Goal: Task Accomplishment & Management: Use online tool/utility

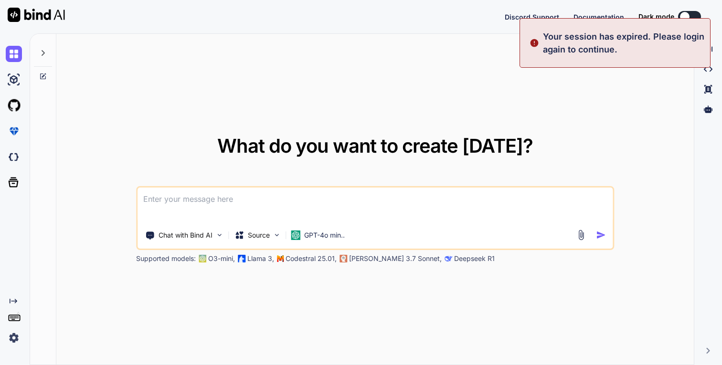
type textarea "x"
click at [692, 11] on button "Sign in" at bounding box center [681, 16] width 52 height 19
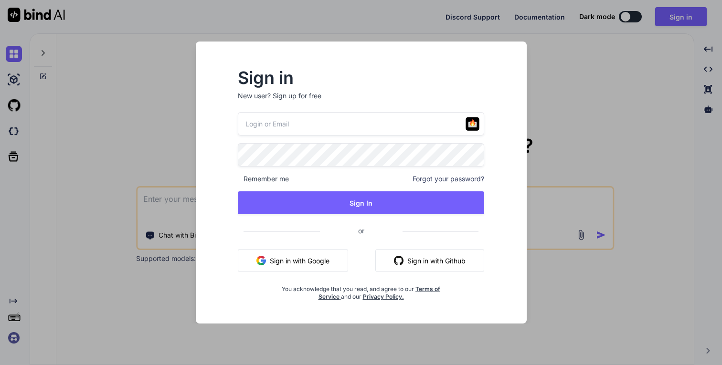
click at [290, 269] on button "Sign in with Google" at bounding box center [293, 260] width 110 height 23
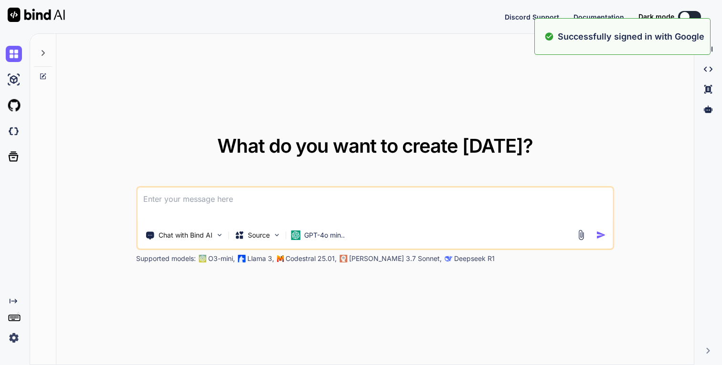
click at [11, 343] on img at bounding box center [14, 338] width 16 height 16
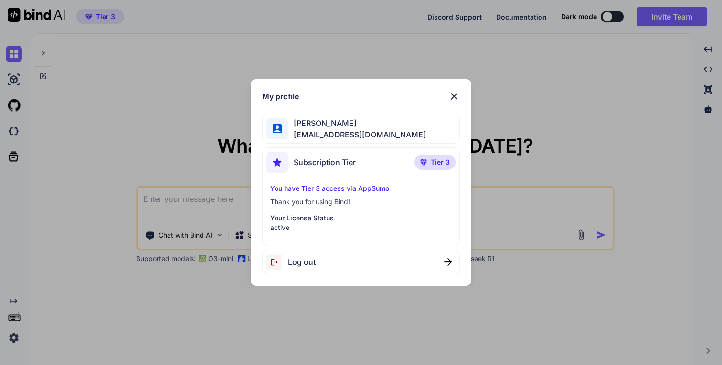
click at [11, 343] on div "My profile Aldo Barba barbacastillo@gmail.com Subscription Tier Tier 3 You have…" at bounding box center [361, 182] width 722 height 365
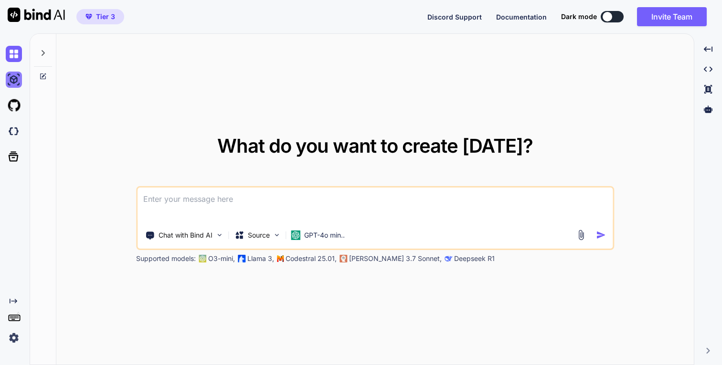
click at [14, 77] on img at bounding box center [14, 80] width 16 height 16
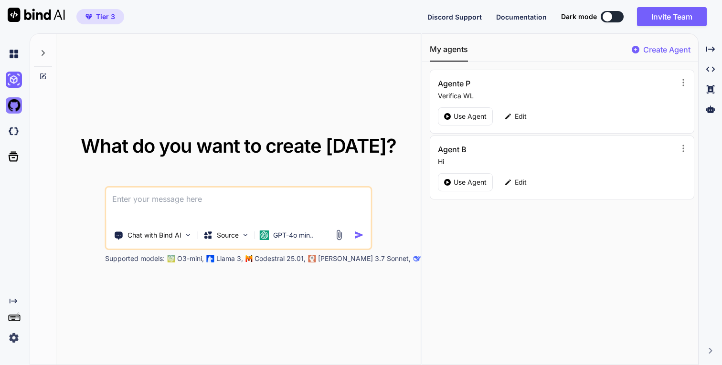
click at [15, 105] on img at bounding box center [14, 105] width 16 height 16
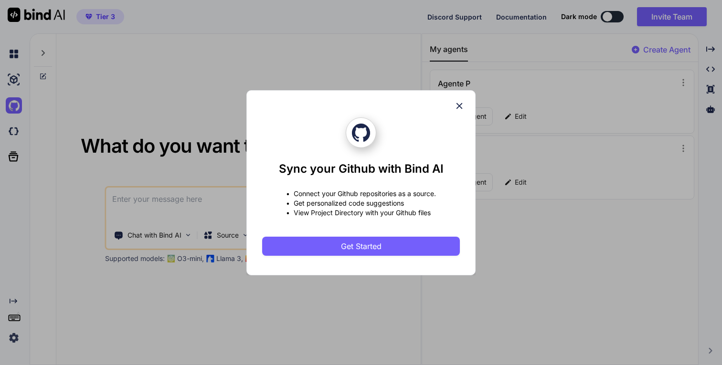
click at [459, 102] on icon at bounding box center [459, 106] width 11 height 11
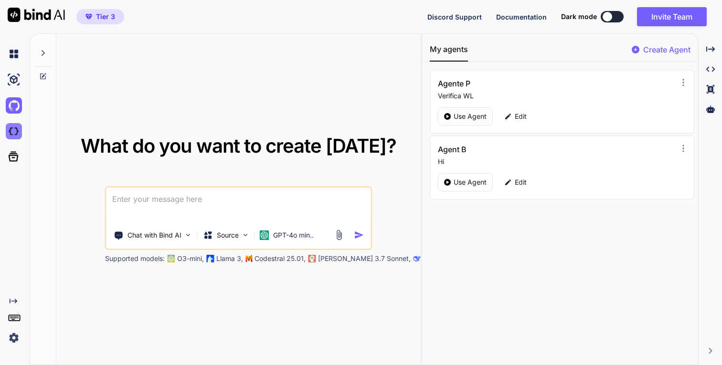
click at [14, 133] on img at bounding box center [14, 131] width 16 height 16
click at [463, 113] on p "Use Agent" at bounding box center [470, 117] width 33 height 10
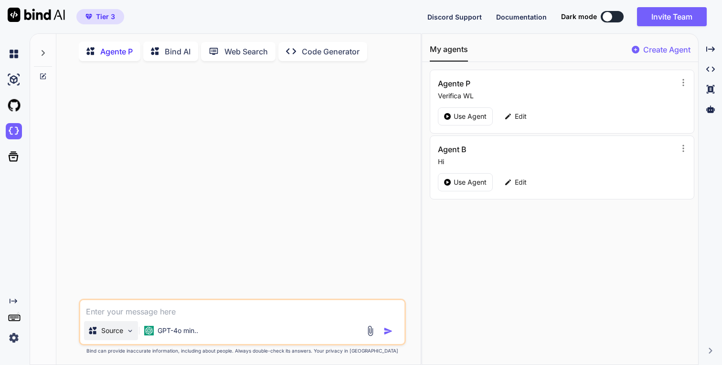
click at [120, 332] on p "Source" at bounding box center [112, 331] width 22 height 10
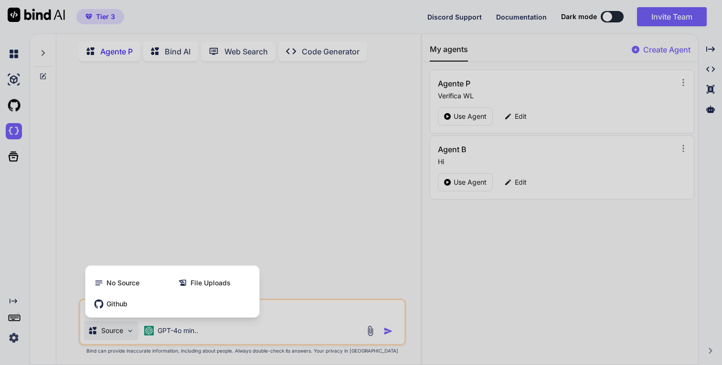
click at [119, 331] on div at bounding box center [361, 182] width 722 height 365
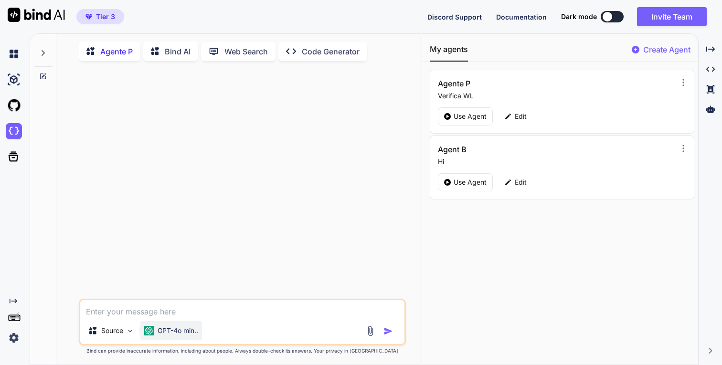
click at [172, 331] on p "GPT-4o min.." at bounding box center [178, 331] width 41 height 10
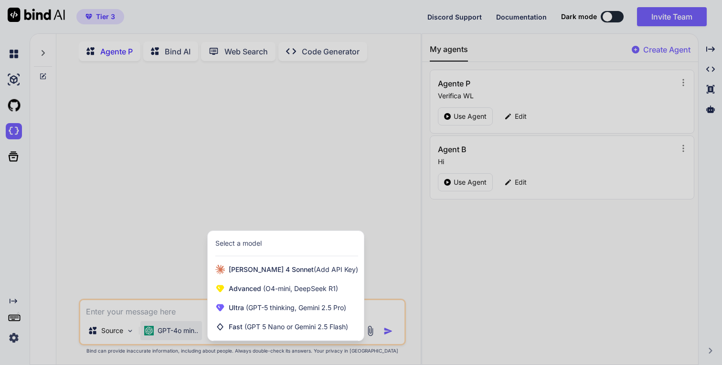
click at [303, 199] on div at bounding box center [361, 182] width 722 height 365
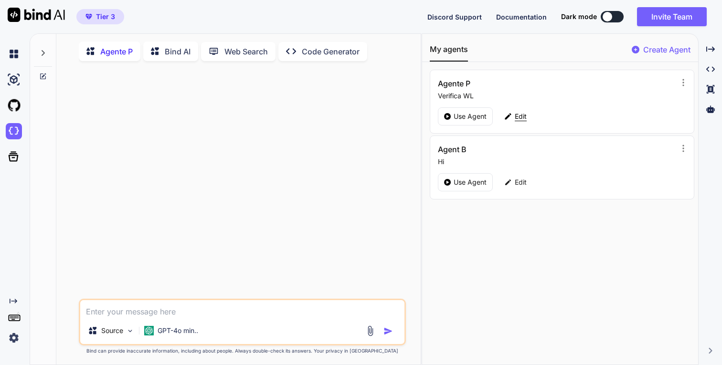
click at [509, 118] on icon at bounding box center [508, 116] width 9 height 9
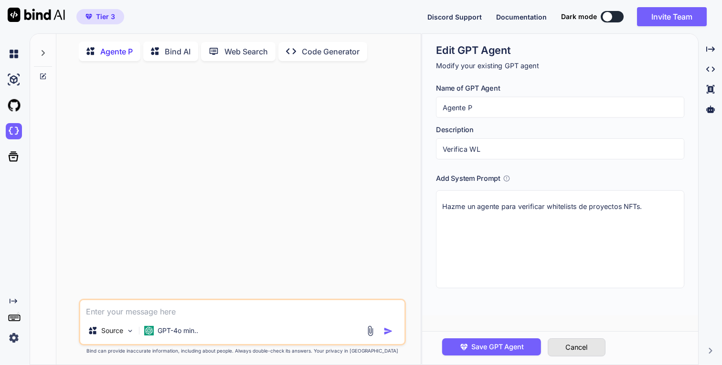
click at [588, 346] on button "Cancel" at bounding box center [577, 348] width 58 height 18
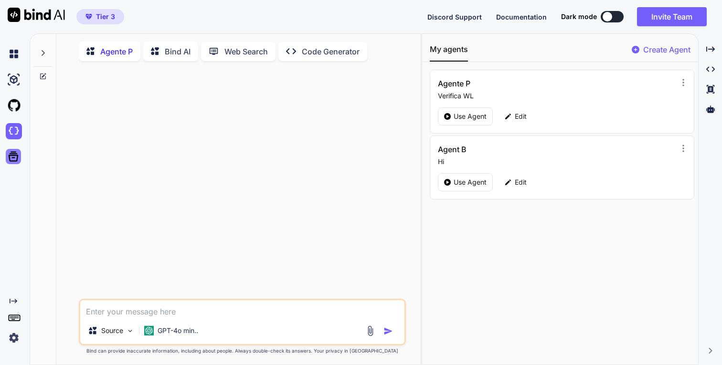
click at [13, 159] on icon at bounding box center [13, 156] width 13 height 13
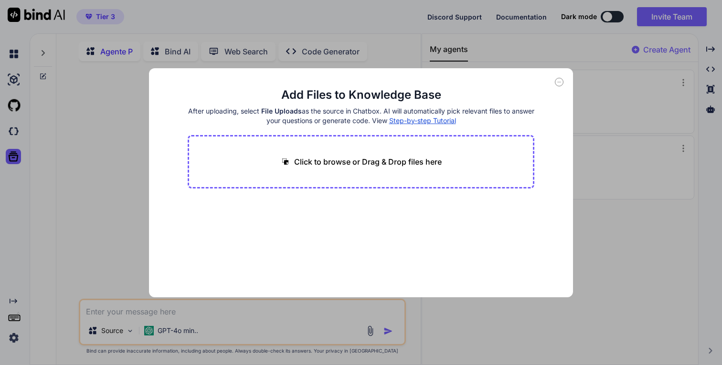
click at [95, 201] on div "Add Files to Knowledge Base After uploading, select File Uploads as the source …" at bounding box center [361, 182] width 722 height 365
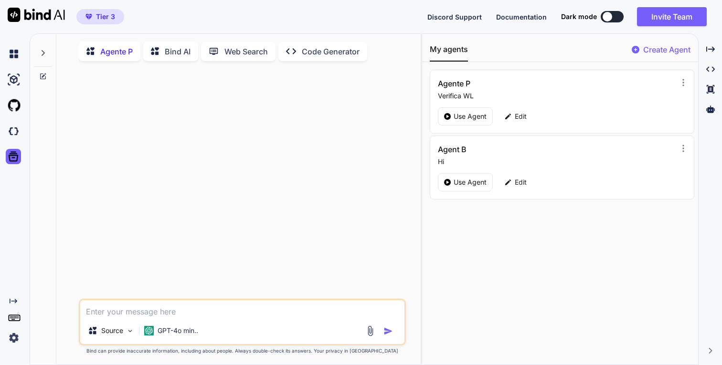
click at [14, 301] on icon at bounding box center [14, 301] width 8 height 5
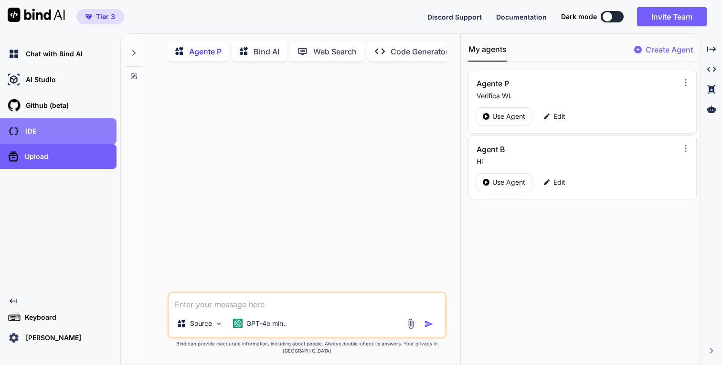
click at [38, 138] on div "IDE" at bounding box center [61, 131] width 111 height 16
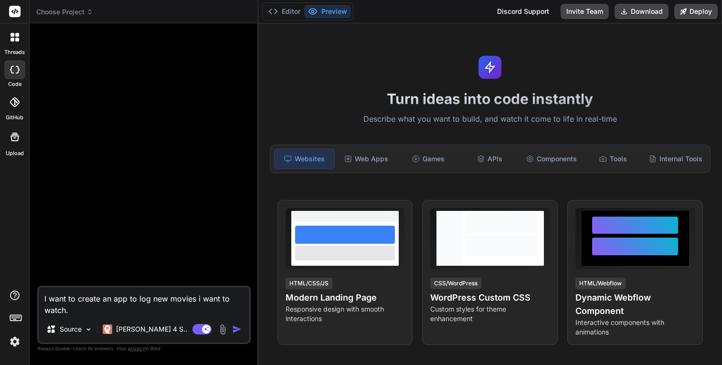
type textarea "x"
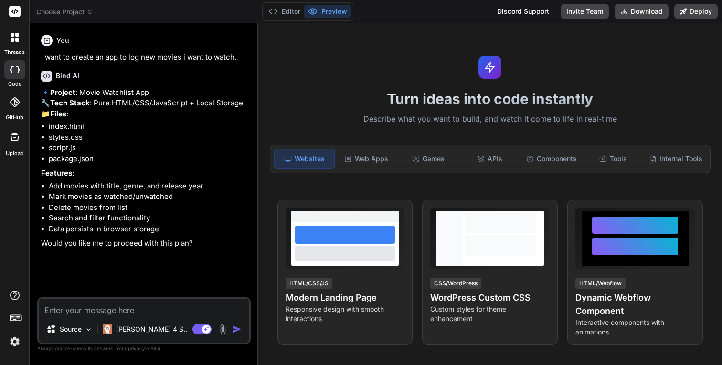
type textarea "x"
type textarea "y"
type textarea "x"
type textarea "ye"
type textarea "x"
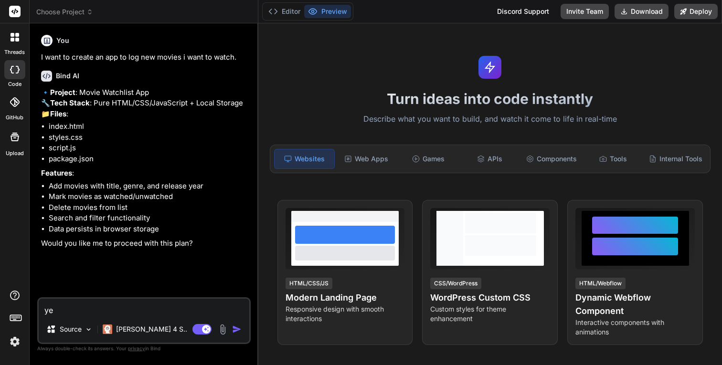
type textarea "yes"
type textarea "x"
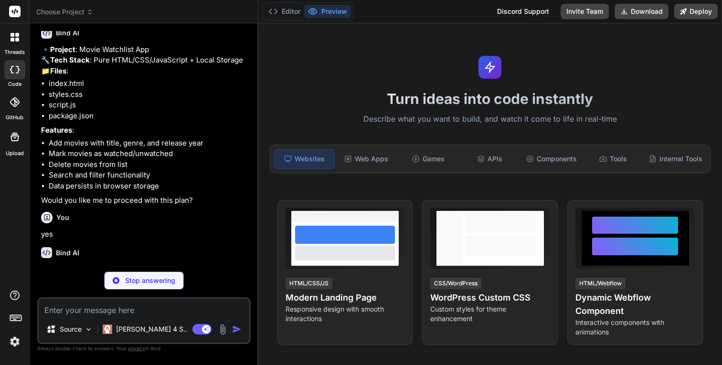
scroll to position [74, 0]
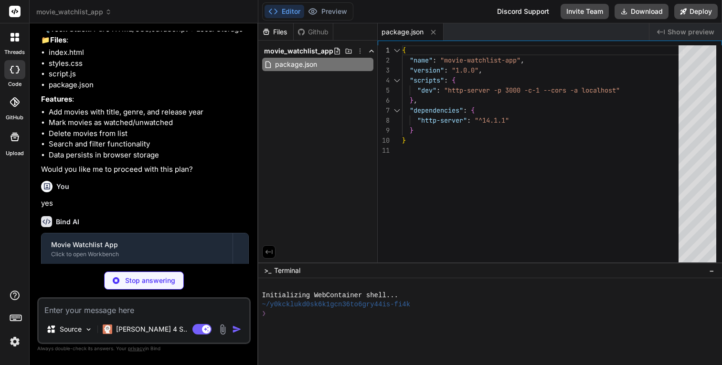
type textarea "x"
type textarea "<script src="script.js"></script> </body> </html>"
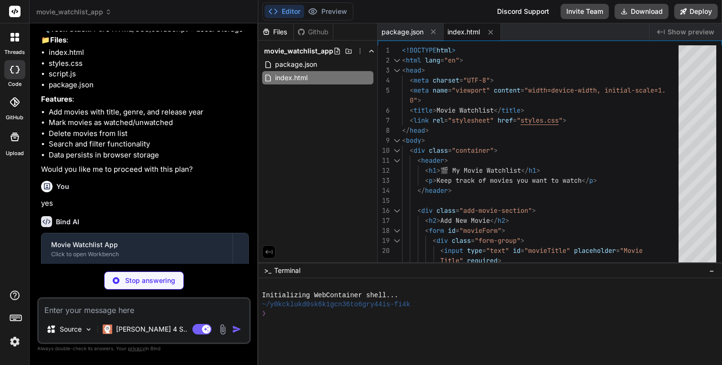
scroll to position [155, 0]
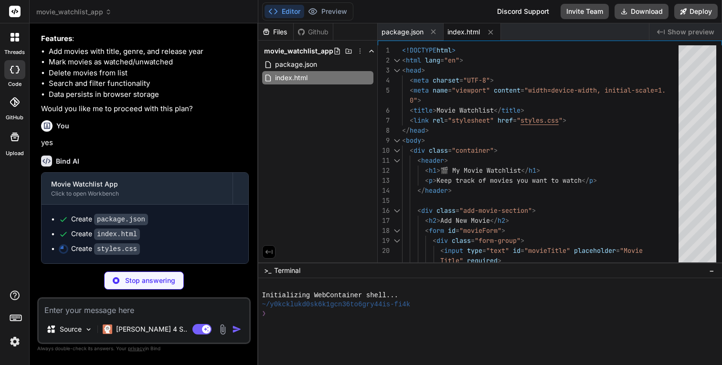
type textarea "x"
type textarea "}"
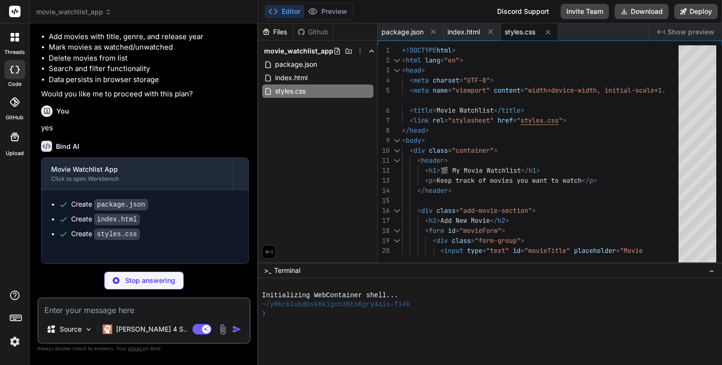
type textarea "x"
type textarea "}); }); } } // Initialize the app when DOM is loaded document.addEventListener(…"
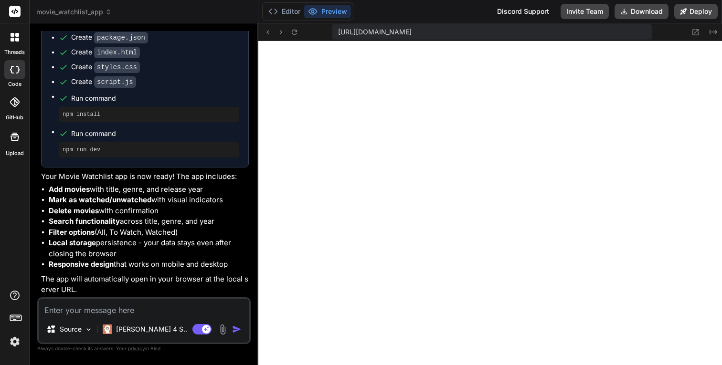
scroll to position [337, 0]
click at [132, 330] on p "Claude 4 S.." at bounding box center [151, 330] width 71 height 10
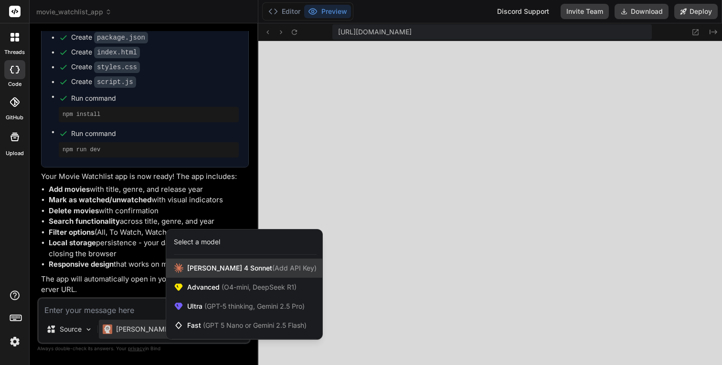
click at [235, 270] on span "Claude 4 Sonnet (Add API Key)" at bounding box center [251, 269] width 129 height 10
type textarea "x"
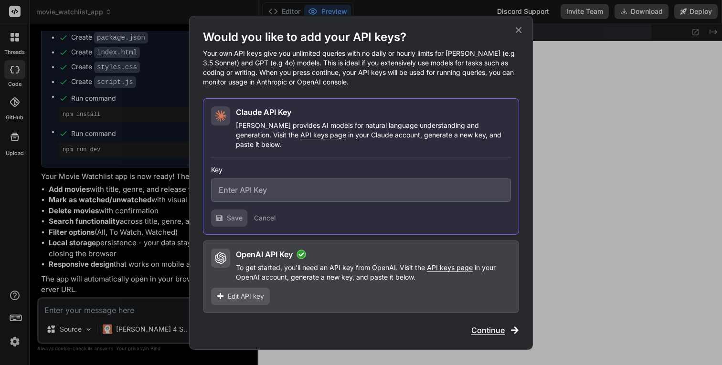
click at [300, 139] on span "API keys page" at bounding box center [323, 135] width 46 height 8
click at [253, 179] on input "text" at bounding box center [361, 190] width 300 height 23
paste input "sk-ant-api03-6oa_7FAE5rhTLy7_JzMmGWptR2Os-nvTVyC6MjCvW0C6WBeRVSN3MMrKX5eeStM32b…"
type input "sk-ant-api03-6oa_7FAE5rhTLy7_JzMmGWptR2Os-nvTVyC6MjCvW0C6WBeRVSN3MMrKX5eeStM32b…"
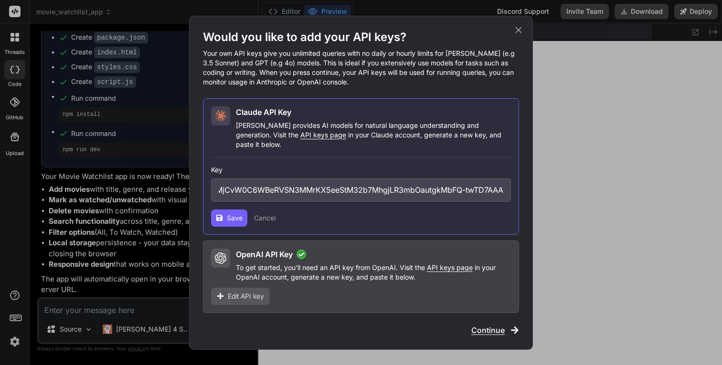
scroll to position [0, 0]
click at [242, 213] on span "Save" at bounding box center [235, 218] width 16 height 10
click at [513, 35] on icon at bounding box center [518, 30] width 11 height 11
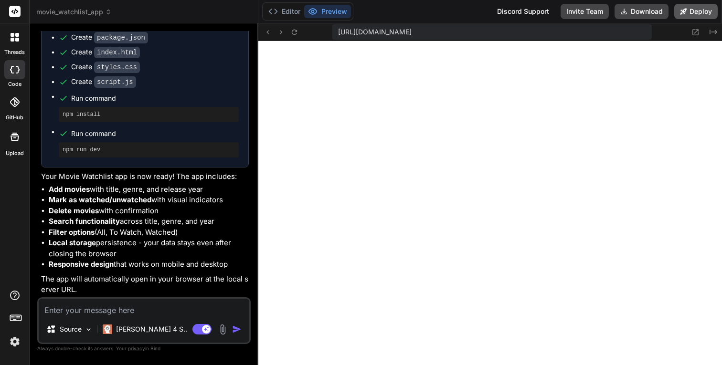
click at [701, 16] on button "Deploy" at bounding box center [695, 11] width 43 height 15
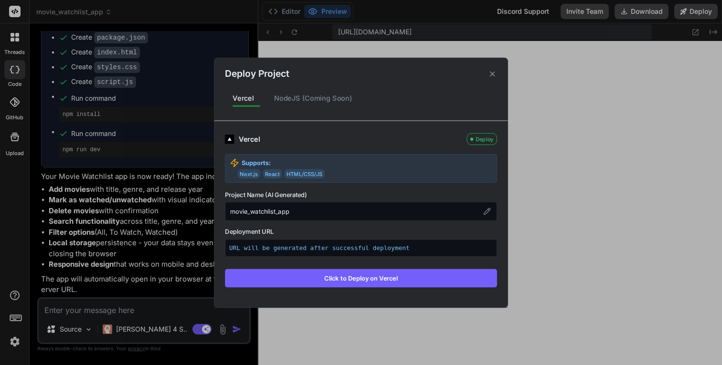
click at [342, 281] on button "Click to Deploy on Vercel" at bounding box center [361, 278] width 272 height 18
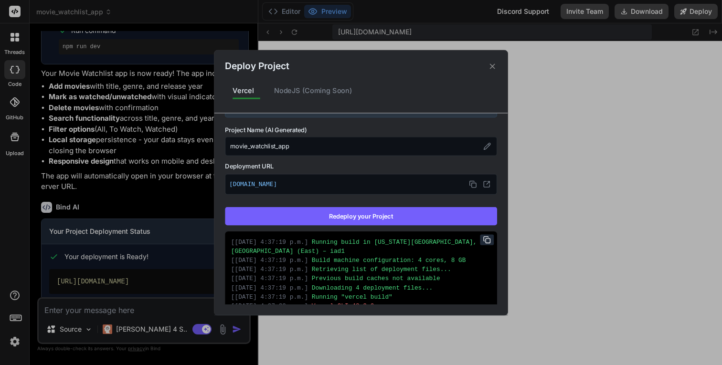
scroll to position [70, 0]
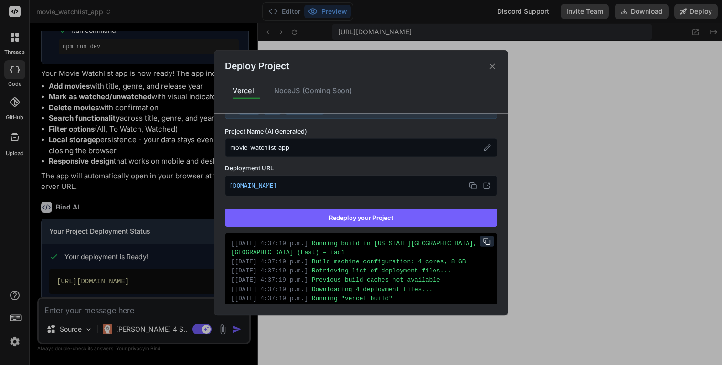
type textarea "x"
click at [483, 186] on icon at bounding box center [487, 186] width 8 height 8
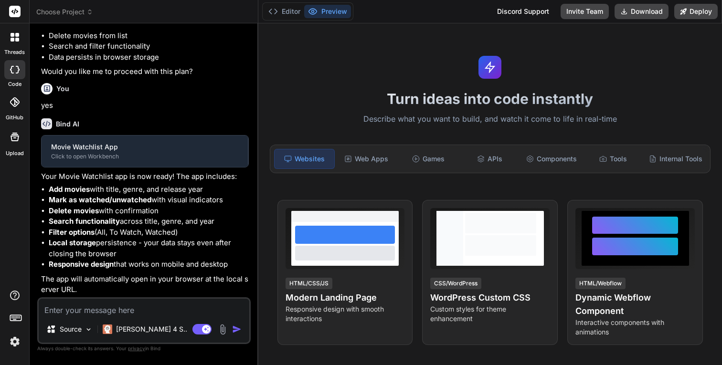
scroll to position [193, 0]
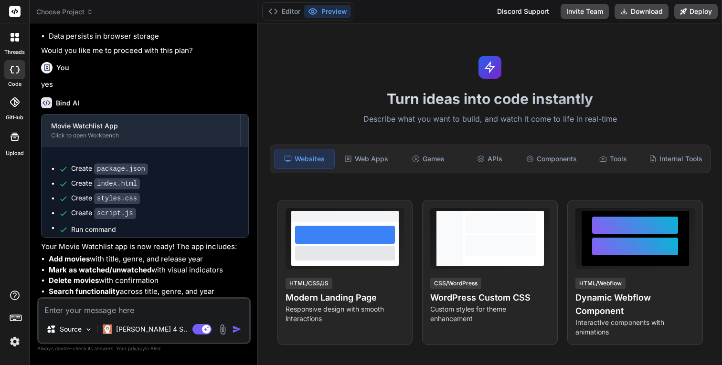
type textarea "x"
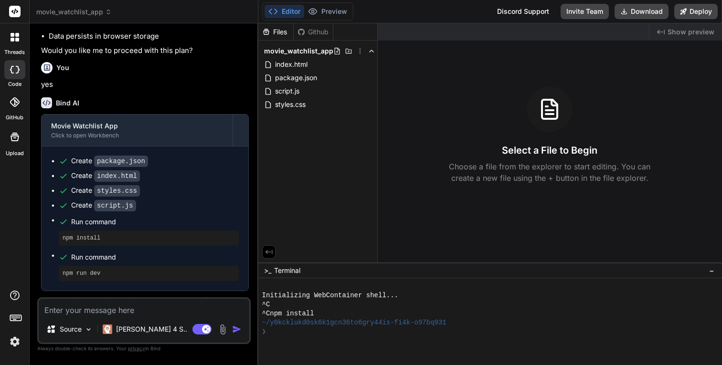
click at [89, 12] on span "movie_watchlist_app" at bounding box center [73, 12] width 75 height 10
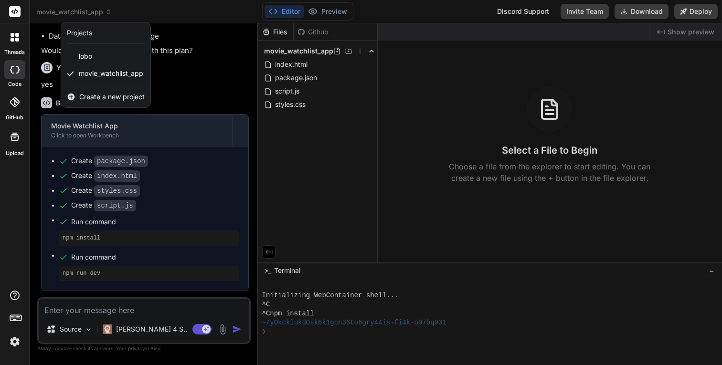
click at [105, 98] on span "Create a new project" at bounding box center [111, 97] width 65 height 10
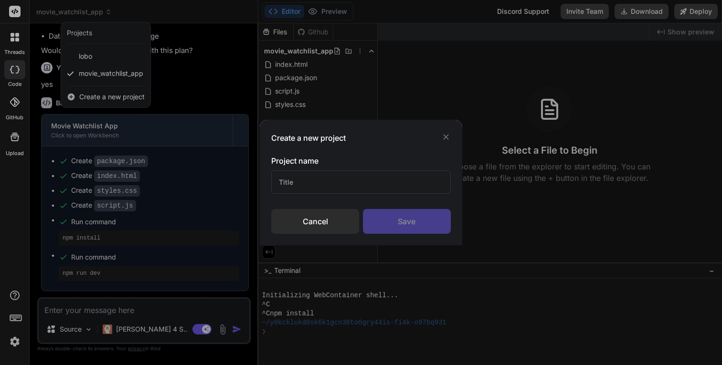
click at [308, 221] on div "Cancel" at bounding box center [315, 221] width 88 height 25
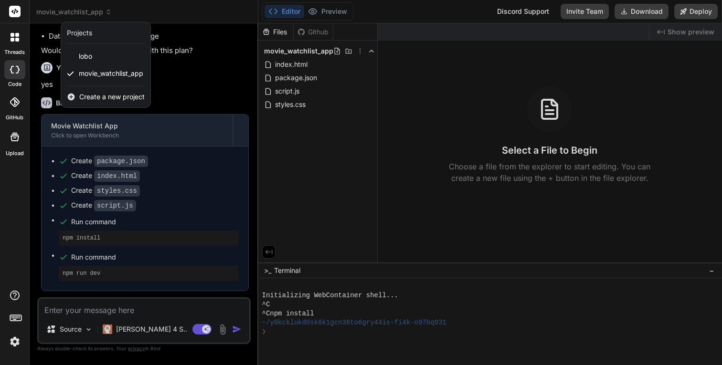
click at [438, 189] on div at bounding box center [361, 182] width 722 height 365
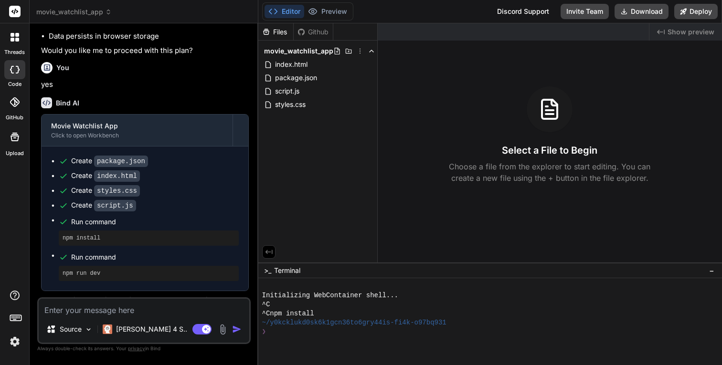
click at [211, 90] on p "yes" at bounding box center [145, 84] width 208 height 11
click at [216, 118] on div "Bind AI Movie Watchlist App Click to open Workbench Create package.json Create …" at bounding box center [145, 254] width 208 height 329
click at [701, 34] on span "Show preview" at bounding box center [691, 32] width 47 height 10
click at [216, 108] on div "Bind AI" at bounding box center [145, 102] width 208 height 11
click at [15, 350] on div "threads code GitHub Upload" at bounding box center [15, 182] width 30 height 365
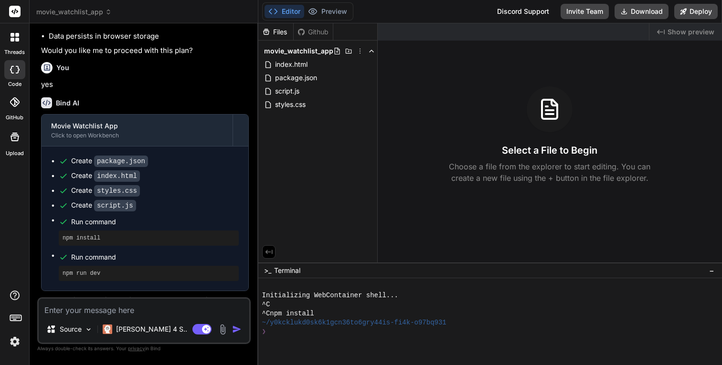
click at [15, 337] on img at bounding box center [15, 342] width 16 height 16
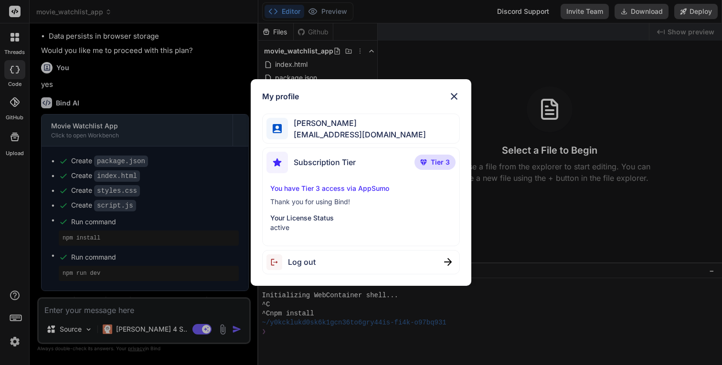
click at [15, 337] on div "My profile Aldo Barba barbacastillo@gmail.com Subscription Tier Tier 3 You have…" at bounding box center [361, 182] width 722 height 365
